Goal: Information Seeking & Learning: Learn about a topic

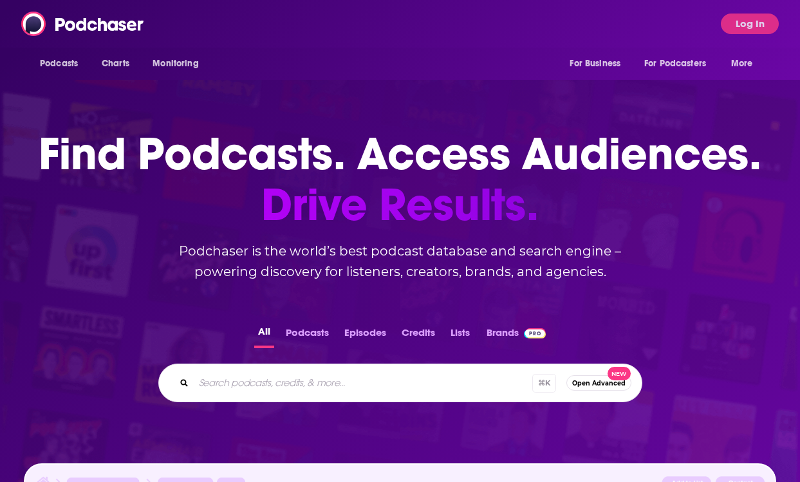
click at [346, 27] on div "Podcasts Charts Monitoring For Business For Podcasters More Log In" at bounding box center [400, 24] width 800 height 48
click at [339, 390] on input "Search podcasts, credits, & more..." at bounding box center [363, 383] width 339 height 21
paste input "Save With [PERSON_NAME] Show"
type input "Save With [PERSON_NAME] Show"
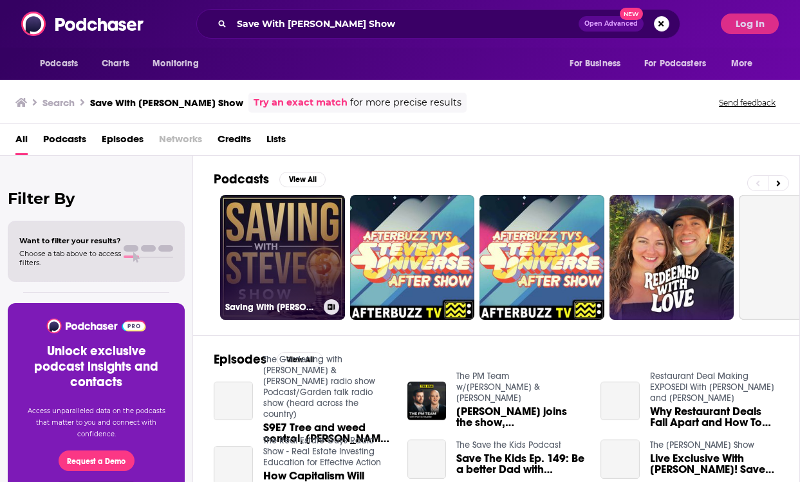
click at [295, 263] on link "Saving With [PERSON_NAME] with [PERSON_NAME]" at bounding box center [282, 257] width 125 height 125
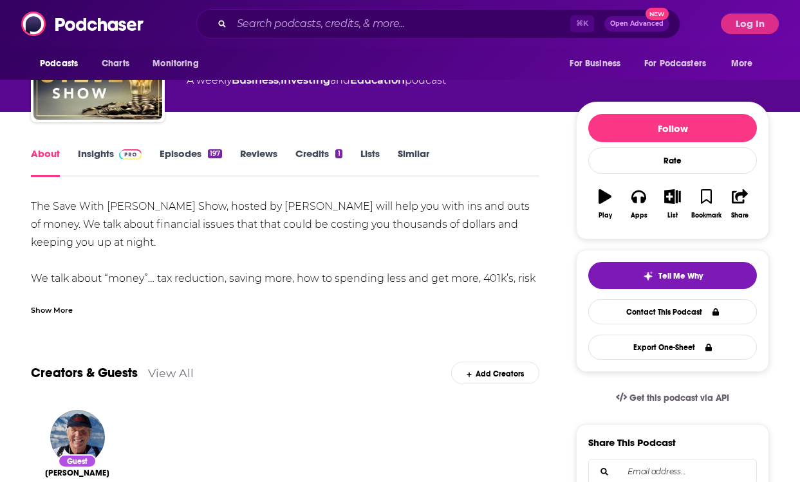
scroll to position [82, 0]
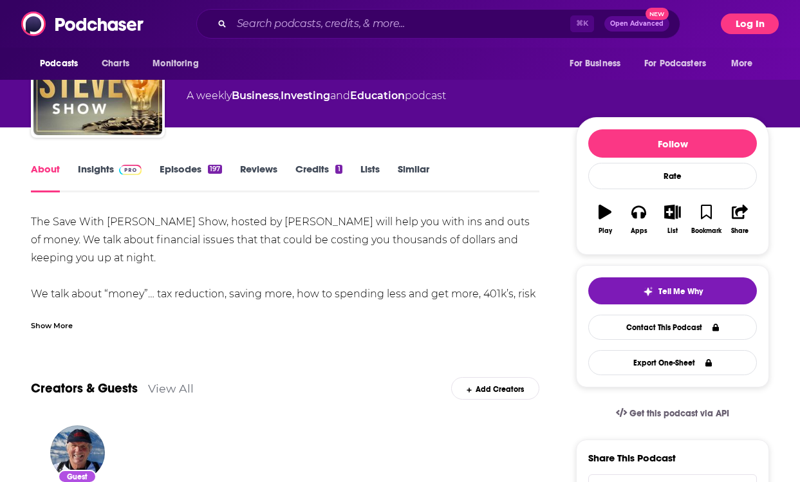
click at [765, 27] on button "Log In" at bounding box center [750, 24] width 58 height 21
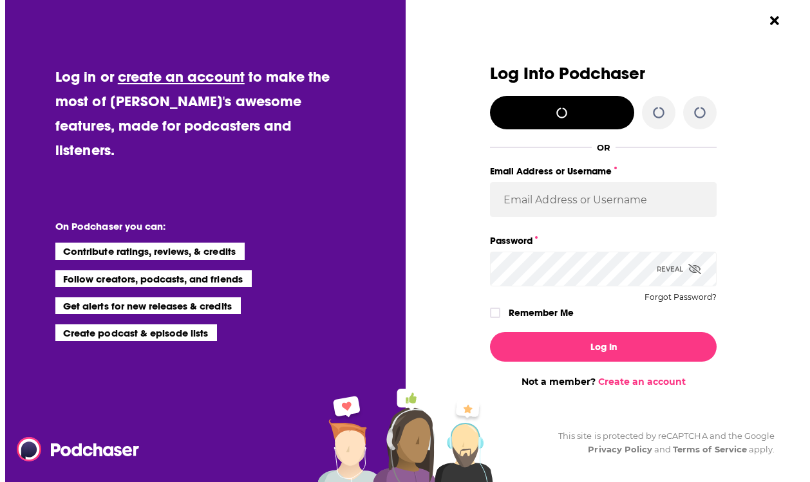
scroll to position [0, 0]
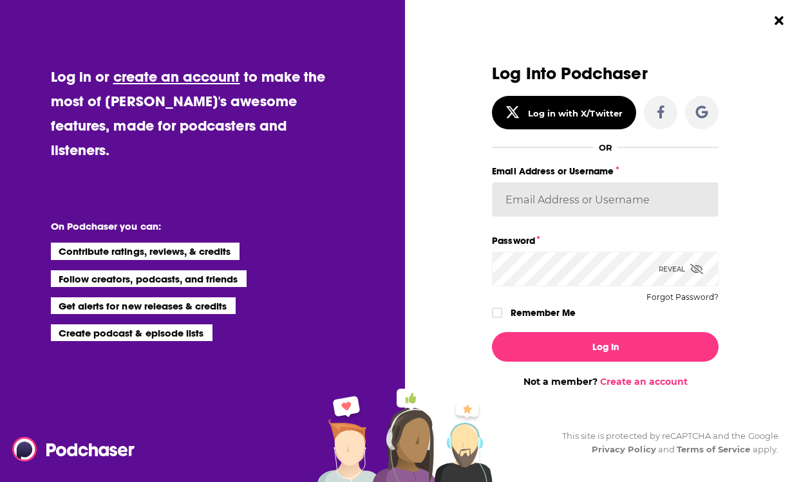
click at [551, 197] on input "Email Address or Username" at bounding box center [605, 199] width 227 height 35
type input "[EMAIL_ADDRESS][DOMAIN_NAME]"
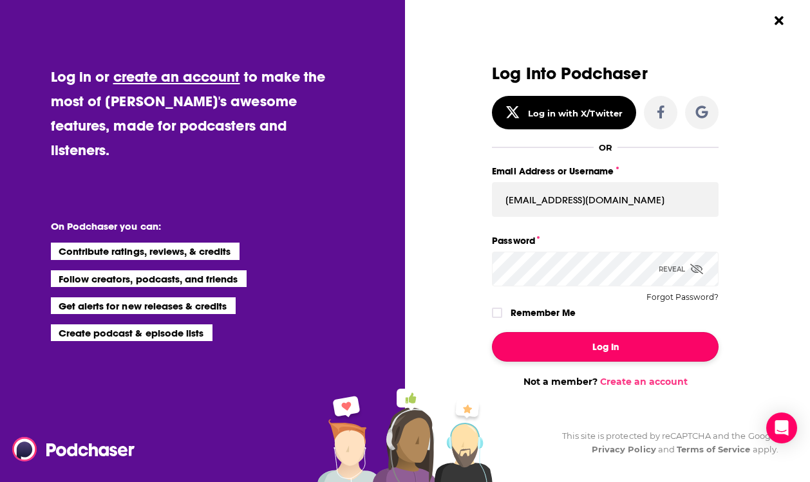
click at [565, 346] on button "Log In" at bounding box center [605, 347] width 227 height 30
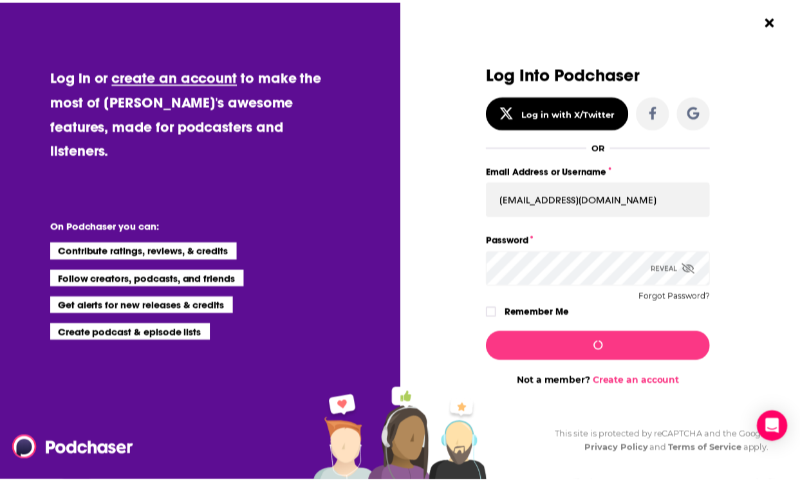
scroll to position [82, 0]
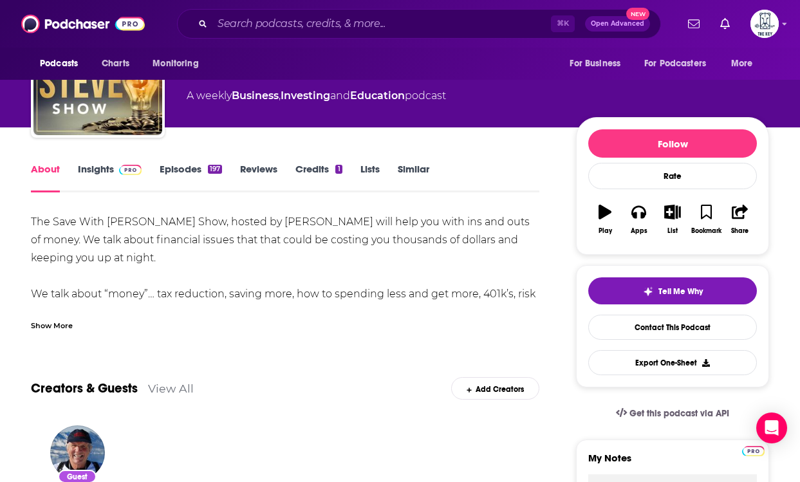
click at [104, 186] on link "Insights" at bounding box center [110, 178] width 64 height 30
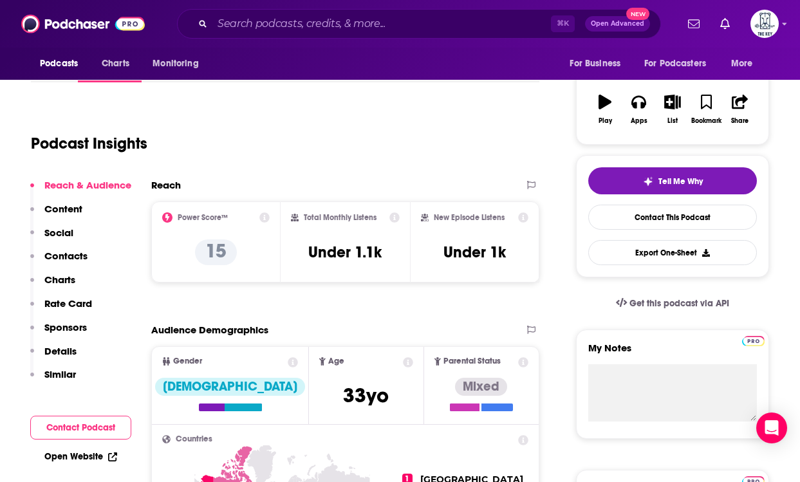
scroll to position [198, 0]
